Goal: Transaction & Acquisition: Purchase product/service

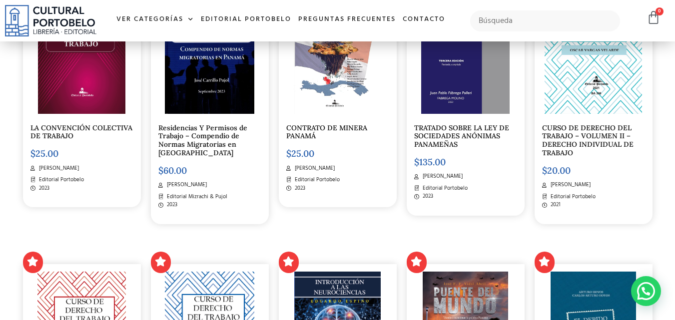
scroll to position [399, 0]
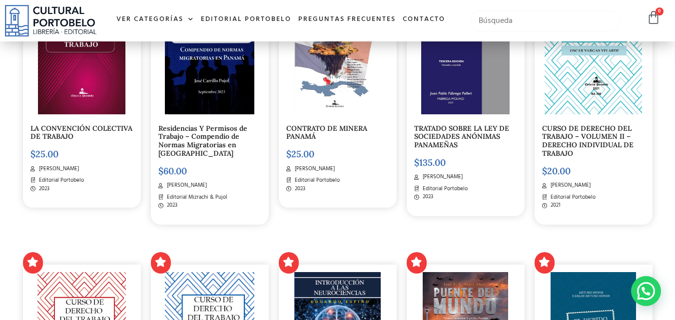
click at [494, 15] on input "text" at bounding box center [545, 20] width 150 height 21
type input "ph"
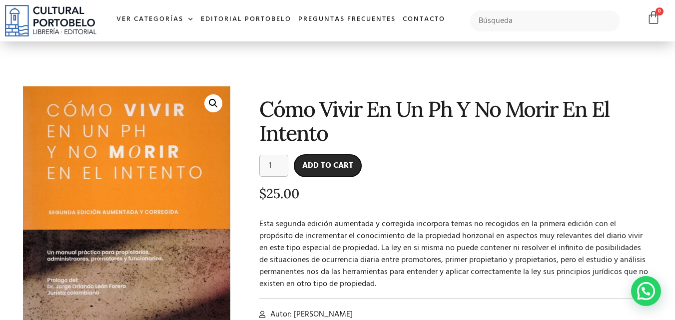
click at [318, 169] on button "Add to cart" at bounding box center [327, 166] width 67 height 22
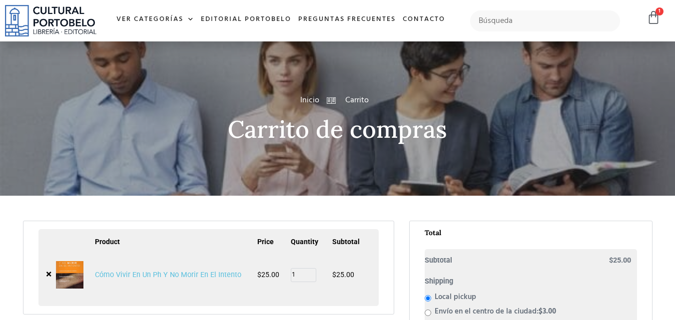
scroll to position [100, 0]
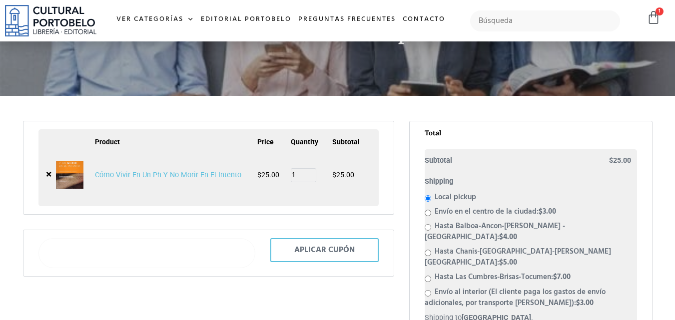
click at [214, 256] on input "text" at bounding box center [146, 253] width 217 height 30
click at [432, 212] on li "Envío en el centro de la ciudad: $ 3.00" at bounding box center [531, 212] width 212 height 11
click at [429, 215] on input "Envío en el centro de la ciudad: $ 3.00" at bounding box center [428, 213] width 6 height 6
radio input "true"
